Goal: Information Seeking & Learning: Learn about a topic

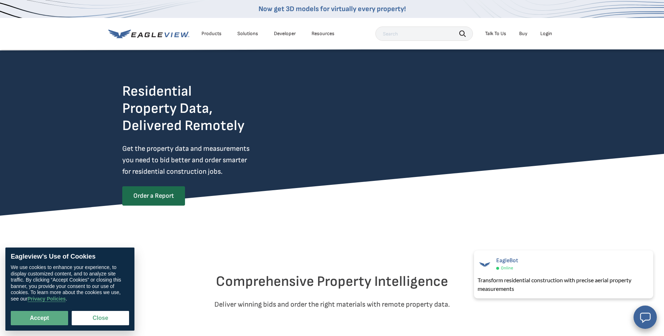
click at [240, 37] on div "Solutions" at bounding box center [247, 33] width 21 height 6
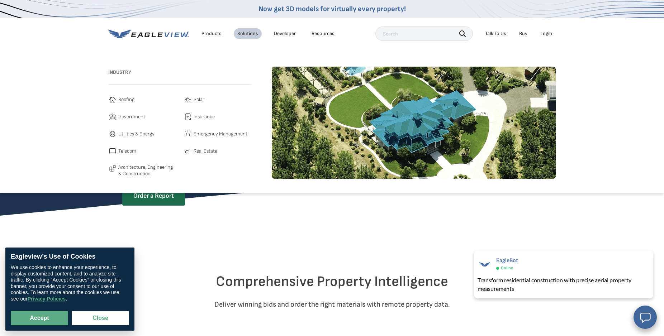
click at [133, 98] on span "Roofing" at bounding box center [126, 99] width 16 height 9
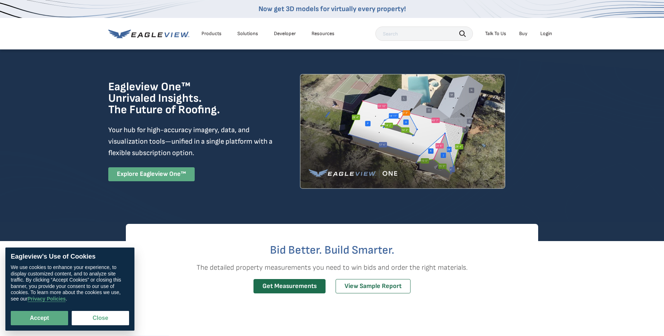
click at [156, 178] on link "Explore Eagleview One™" at bounding box center [151, 174] width 86 height 14
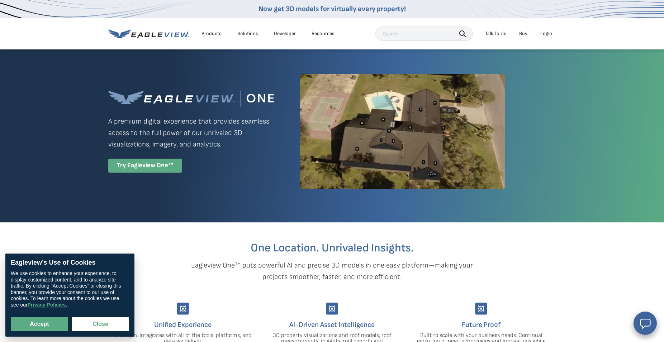
click at [158, 167] on div "Try Eagleview One™" at bounding box center [145, 166] width 74 height 14
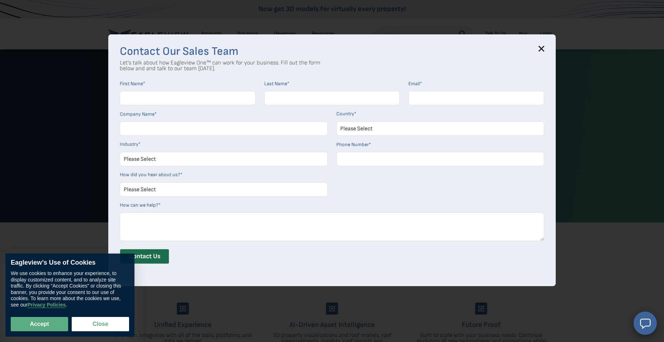
click at [543, 50] on icon at bounding box center [542, 49] width 6 height 6
